Goal: Task Accomplishment & Management: Manage account settings

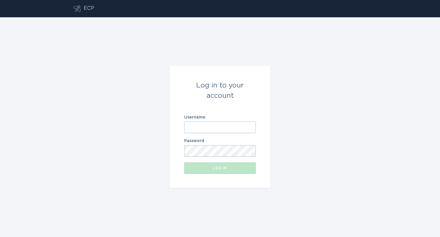
click at [221, 125] on input "Username" at bounding box center [220, 126] width 72 height 11
paste input "[EMAIL_ADDRESS][DOMAIN_NAME]"
type input "[EMAIL_ADDRESS][DOMAIN_NAME]"
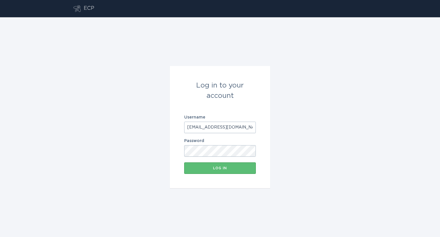
click at [184, 162] on button "Log in" at bounding box center [220, 167] width 72 height 11
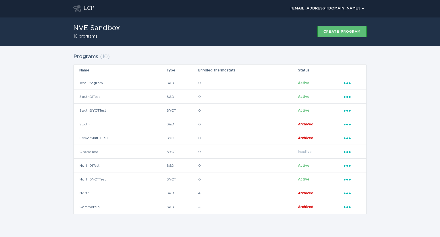
click at [37, 107] on div "Programs ( 10 ) Name Type Enrolled thermostats Status Test Program B&D 0 Active…" at bounding box center [220, 137] width 440 height 182
click at [394, 96] on div "Programs ( 10 ) Name Type Enrolled thermostats Status Test Program B&D 0 Active…" at bounding box center [220, 137] width 440 height 182
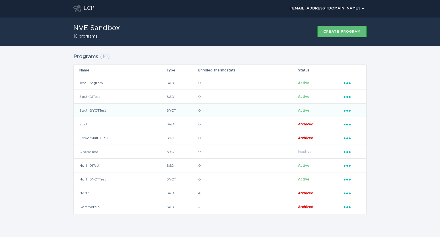
click at [97, 105] on td "SouthBYOTTest" at bounding box center [120, 110] width 93 height 14
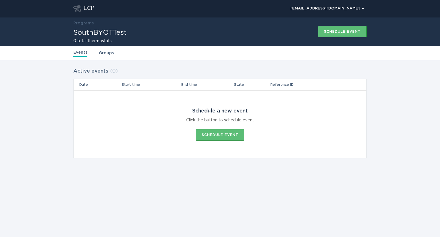
click at [89, 9] on div "ECP" at bounding box center [89, 8] width 11 height 7
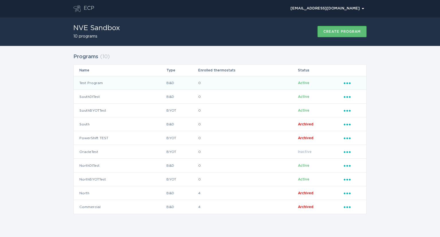
click at [93, 83] on td "Test Program" at bounding box center [120, 83] width 93 height 14
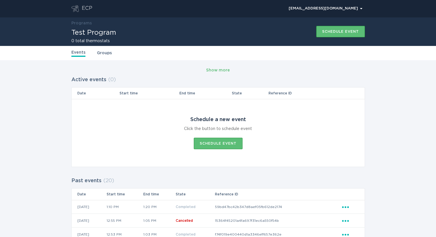
click at [106, 50] on link "Groups" at bounding box center [104, 53] width 15 height 6
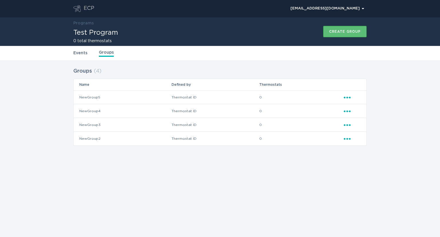
click at [82, 55] on link "Events" at bounding box center [80, 53] width 14 height 6
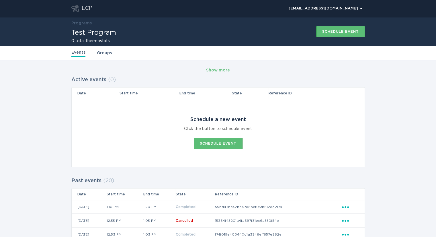
click at [88, 9] on div "ECP" at bounding box center [87, 8] width 11 height 7
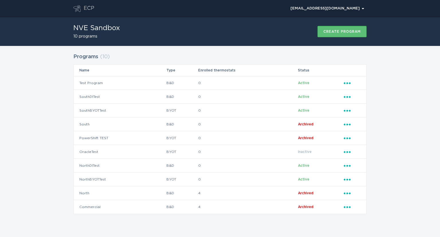
click at [415, 98] on div "Programs ( 10 ) Name Type Enrolled thermostats Status Test Program B&D 0 Active…" at bounding box center [220, 137] width 440 height 182
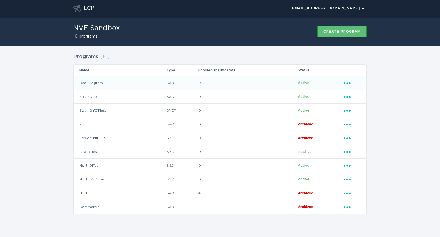
click at [84, 84] on td "Test Program" at bounding box center [120, 83] width 93 height 14
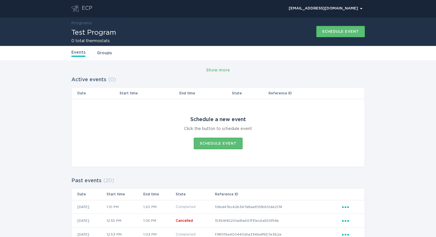
click at [88, 7] on div "ECP" at bounding box center [87, 8] width 11 height 7
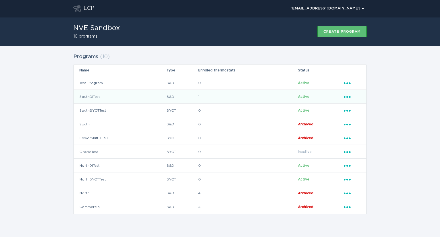
click at [91, 98] on td "SouthDITest" at bounding box center [120, 97] width 93 height 14
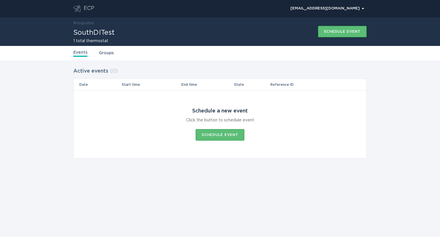
click at [103, 52] on link "Groups" at bounding box center [106, 53] width 15 height 6
click at [80, 56] on link "Events" at bounding box center [80, 53] width 14 height 6
click at [91, 9] on div "ECP" at bounding box center [89, 8] width 11 height 7
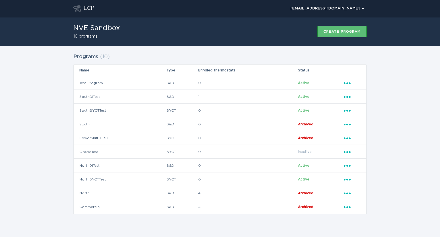
click at [419, 122] on div "Programs ( 10 ) Name Type Enrolled thermostats Status Test Program B&D 0 Active…" at bounding box center [220, 137] width 440 height 182
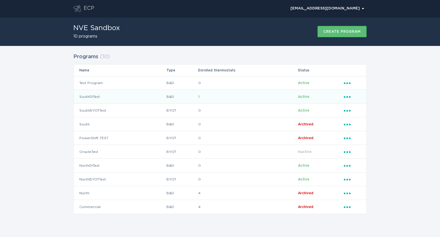
click at [92, 97] on td "SouthDITest" at bounding box center [120, 97] width 93 height 14
